Goal: Task Accomplishment & Management: Use online tool/utility

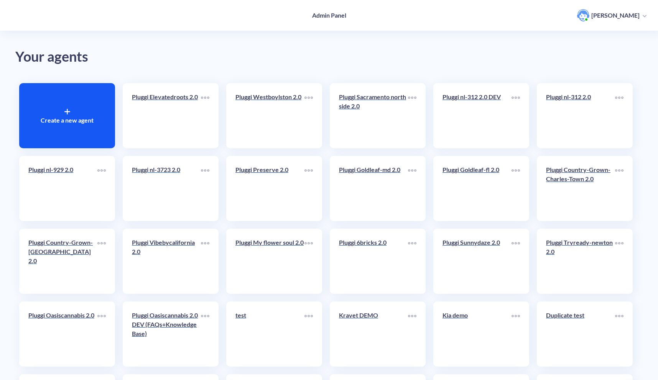
click at [159, 179] on div "Pluggi nl-3723 2.0" at bounding box center [166, 172] width 69 height 15
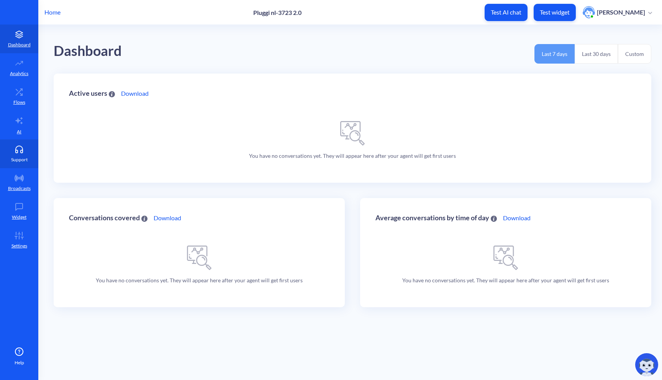
click at [17, 153] on link "Support" at bounding box center [19, 153] width 38 height 29
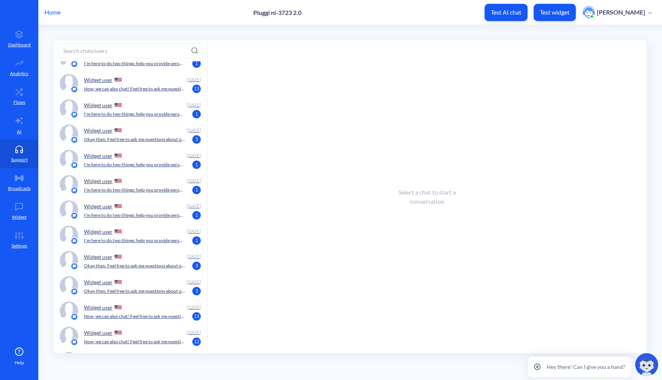
scroll to position [406, 0]
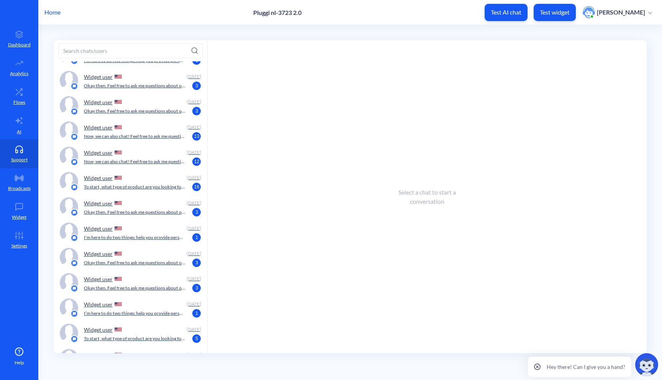
scroll to position [617, 0]
